Goal: Communication & Community: Answer question/provide support

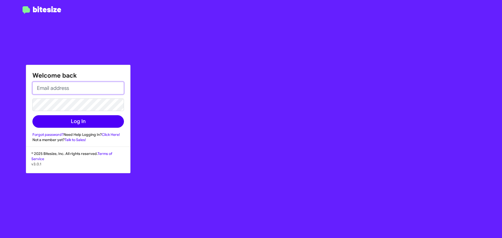
type input "asanchez@bakernissan.com"
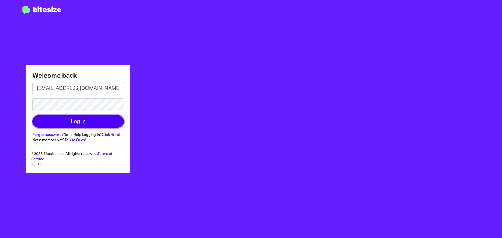
click at [63, 121] on button "Log In" at bounding box center [78, 121] width 92 height 13
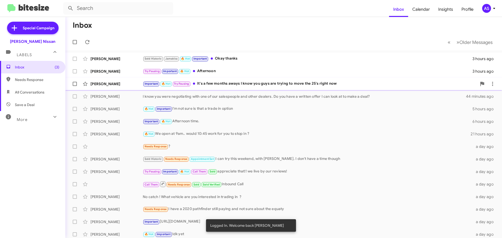
click at [211, 85] on div "Important 🔥 Hot Try Pausing It's a few months aways I know you guys are trying …" at bounding box center [310, 84] width 334 height 6
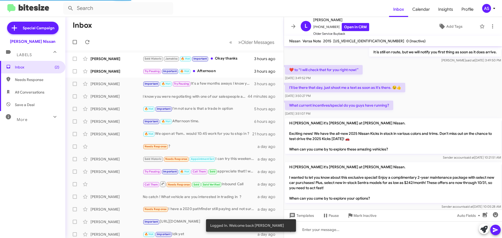
scroll to position [433, 0]
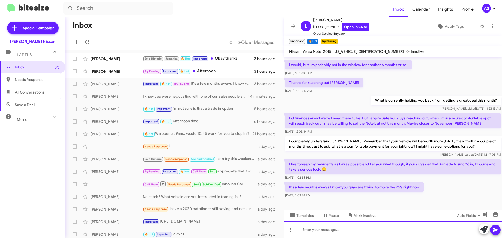
click at [386, 235] on div at bounding box center [393, 230] width 218 height 17
click at [339, 229] on div at bounding box center [393, 230] width 218 height 17
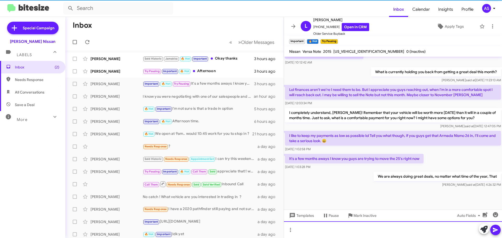
scroll to position [665, 0]
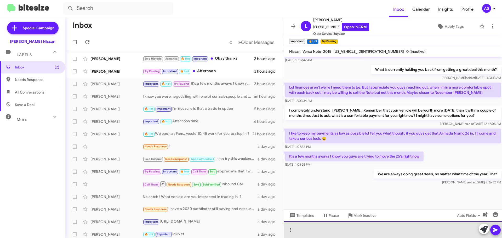
click at [352, 226] on div at bounding box center [393, 230] width 218 height 17
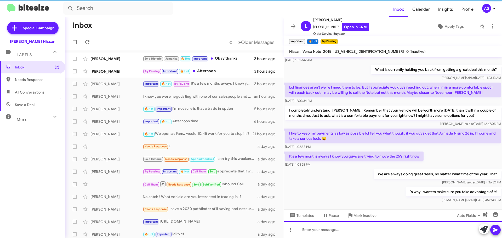
scroll to position [0, 0]
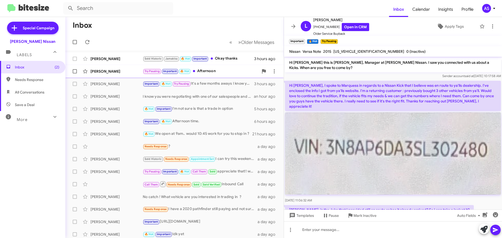
click at [201, 68] on div "Jose Mendoza Try Pausing Important 🔥 Hot Afternoon 3 hours ago" at bounding box center [175, 71] width 210 height 10
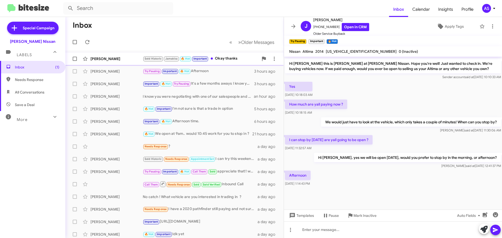
click at [214, 63] on div "Ricky Hurt Sold Historic Jamakka 🔥 Hot Important Okay thanks 3 hours ago" at bounding box center [175, 59] width 210 height 10
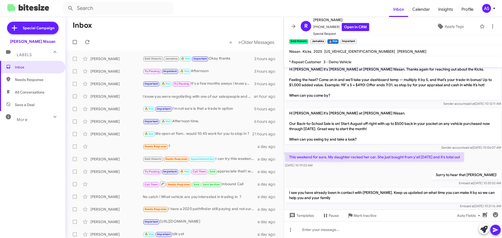
scroll to position [371, 0]
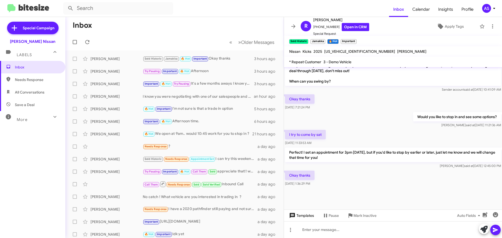
click at [308, 219] on span "Templates" at bounding box center [301, 215] width 26 height 9
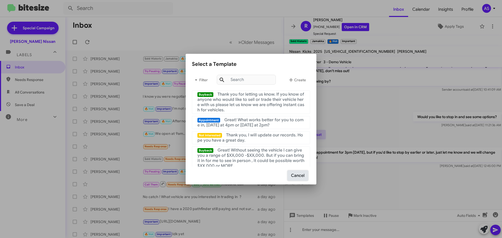
click at [304, 179] on button "Cancel" at bounding box center [298, 176] width 20 height 10
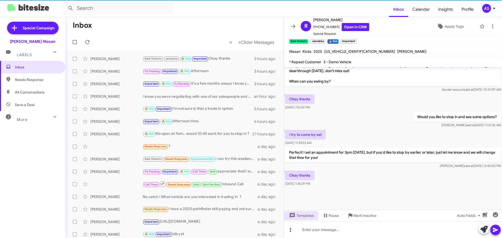
click at [291, 227] on icon at bounding box center [291, 230] width 6 height 6
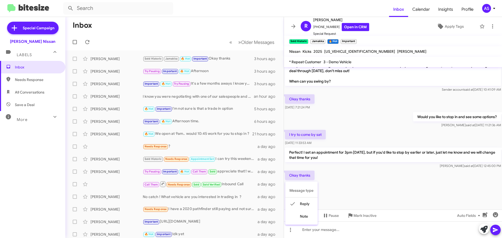
click at [365, 176] on div at bounding box center [251, 119] width 502 height 238
click at [441, 25] on icon at bounding box center [441, 26] width 6 height 6
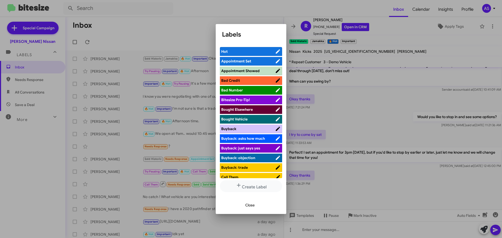
click at [236, 62] on span "Appointment Set" at bounding box center [236, 61] width 30 height 5
click at [248, 207] on span "Close" at bounding box center [249, 205] width 9 height 9
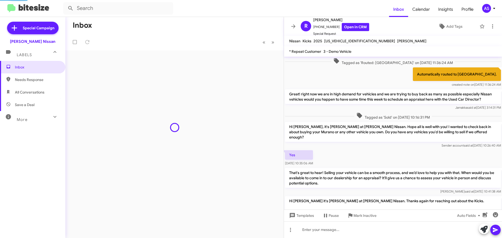
scroll to position [328, 0]
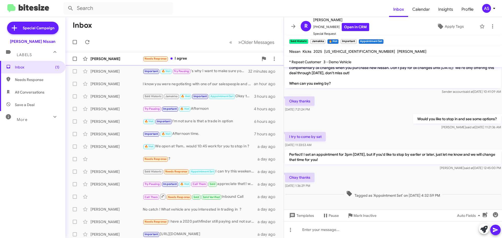
click at [188, 63] on div "[PERSON_NAME] Needs Response I agree 26 minutes ago" at bounding box center [175, 59] width 210 height 10
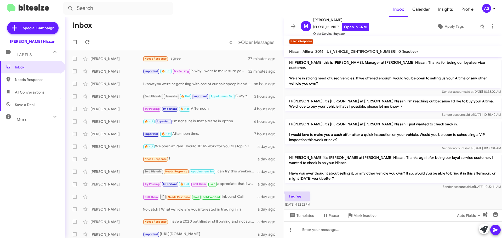
click at [360, 162] on p "Hi [PERSON_NAME] it's [PERSON_NAME] at [PERSON_NAME] Nissan. Thanks again for b…" at bounding box center [393, 168] width 216 height 30
